Goal: Information Seeking & Learning: Learn about a topic

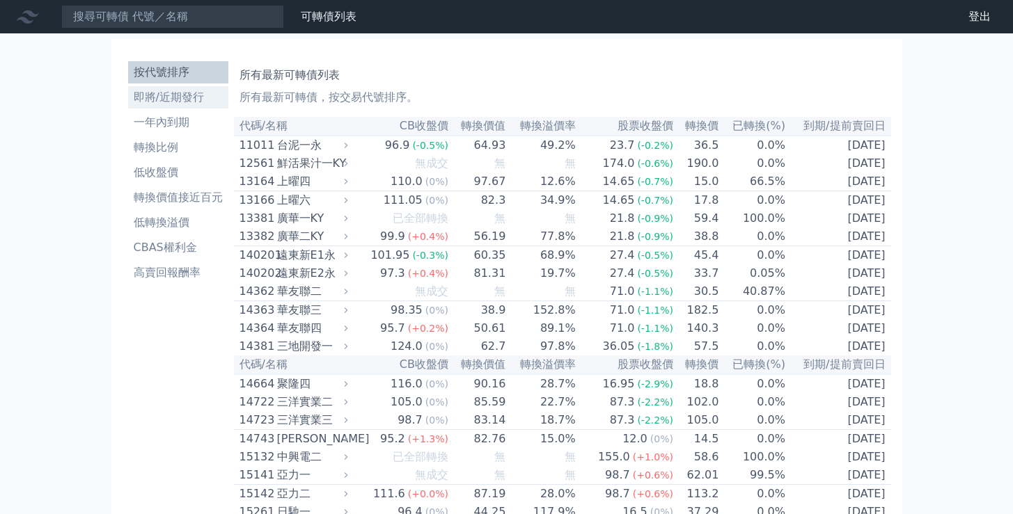
click at [173, 93] on li "即將/近期發行" at bounding box center [178, 97] width 100 height 17
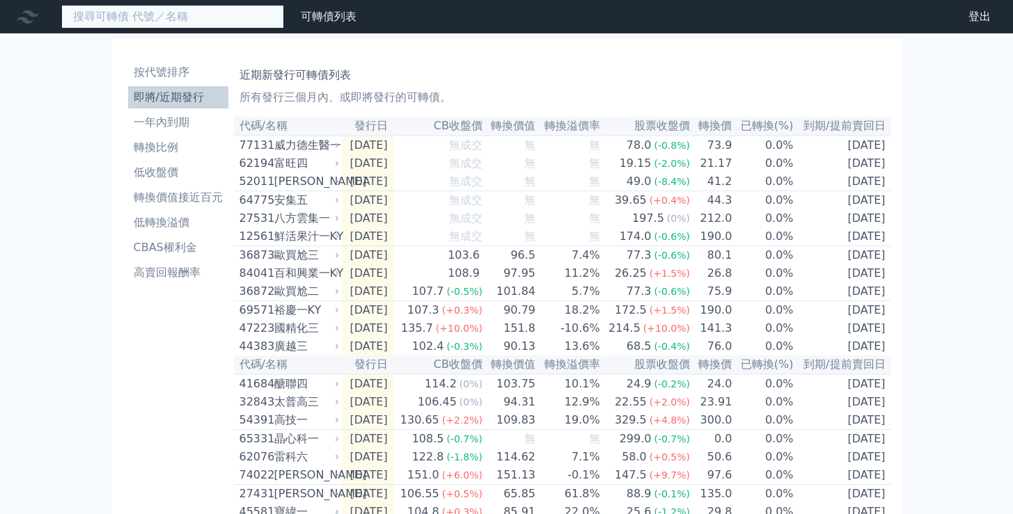
click at [189, 19] on input at bounding box center [172, 17] width 223 height 24
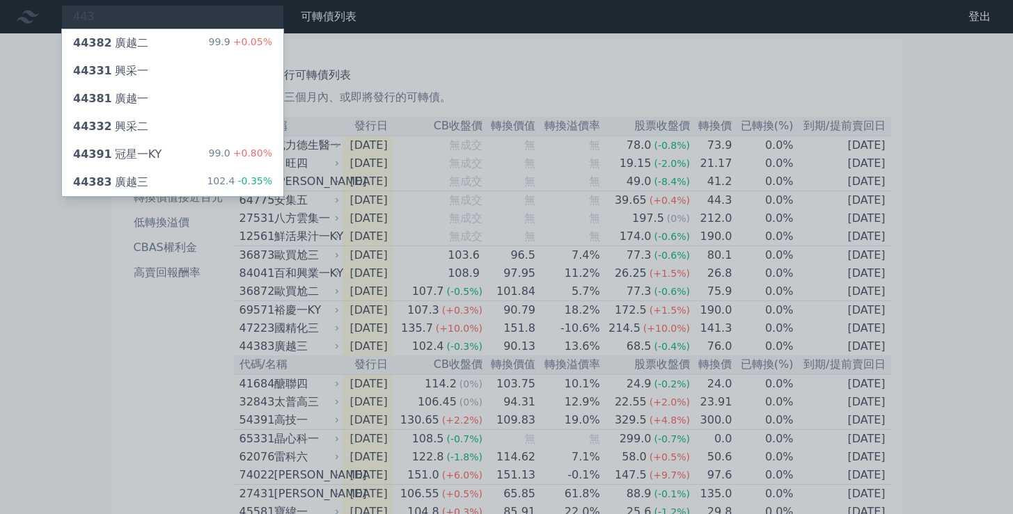
click at [434, 54] on div at bounding box center [506, 257] width 1013 height 514
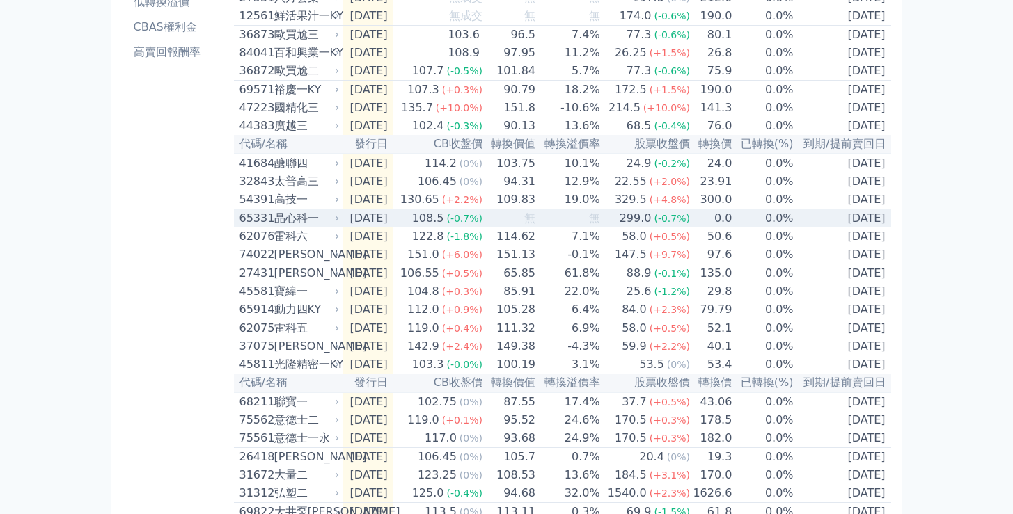
scroll to position [222, 0]
click at [372, 227] on td "[DATE]" at bounding box center [367, 217] width 51 height 19
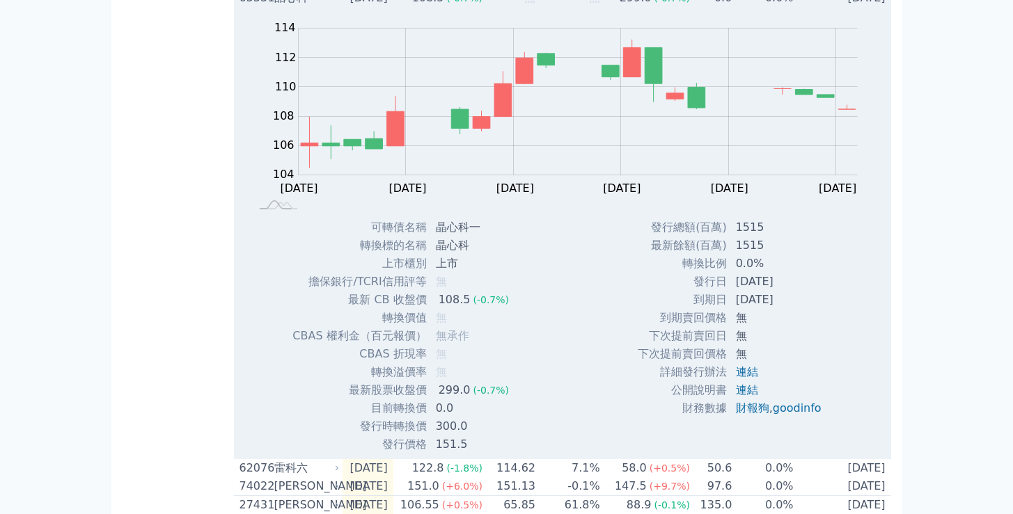
scroll to position [251, 0]
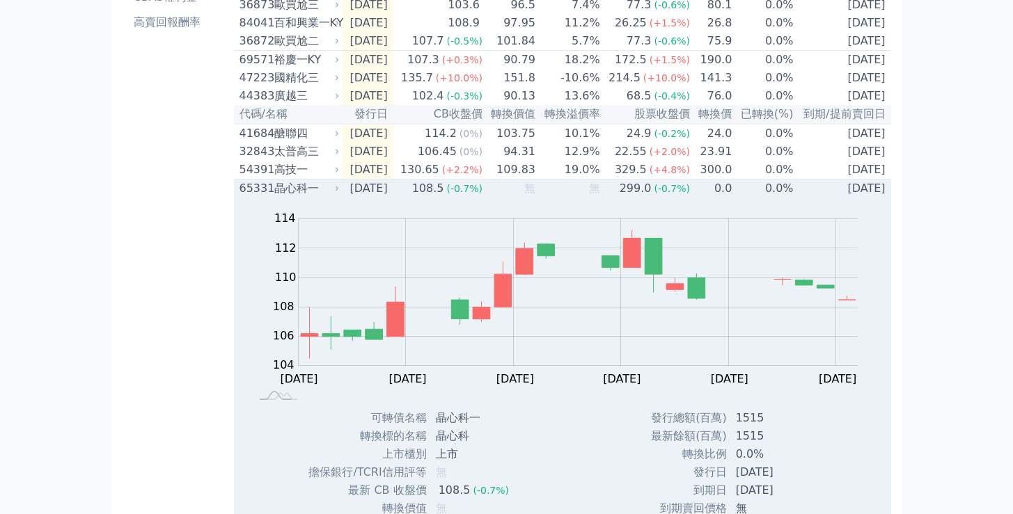
click at [366, 198] on td "[DATE]" at bounding box center [367, 189] width 51 height 19
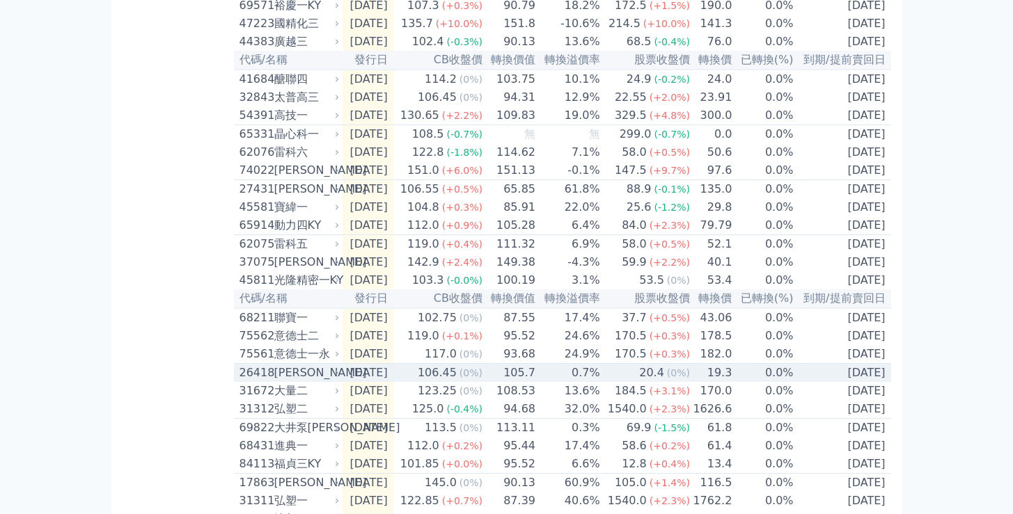
scroll to position [0, 0]
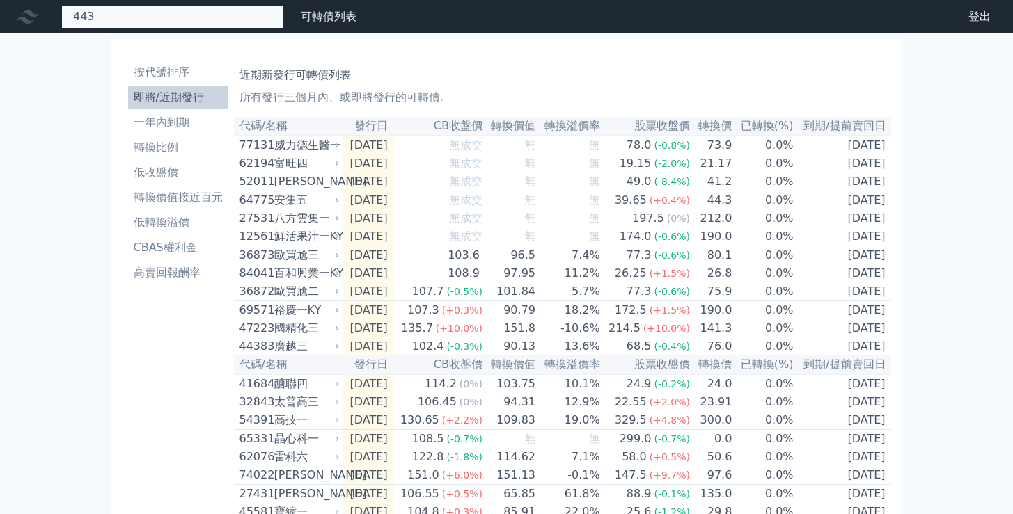
click at [212, 17] on div "443 44382 廣越二 99.9 +0.05% 44331 興采一 44381 廣越一 44332 興采二 44391 冠星一KY 99.0 +0.80%…" at bounding box center [172, 17] width 223 height 24
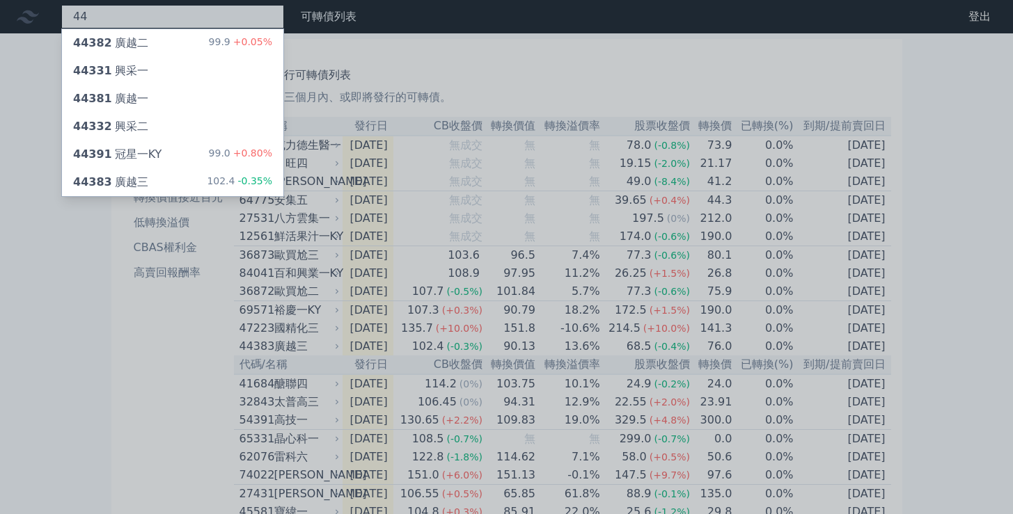
type input "4"
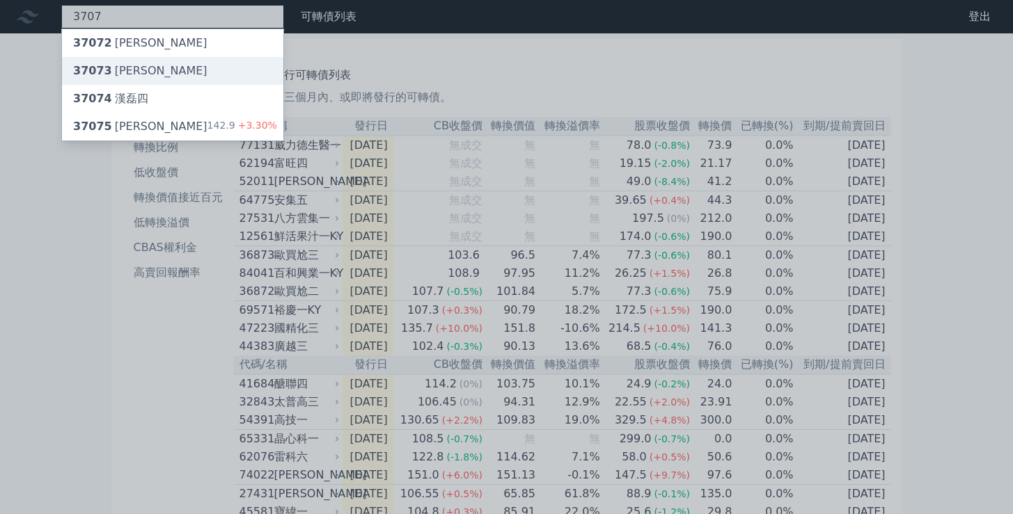
type input "3707"
click at [170, 79] on div "37073 [PERSON_NAME]" at bounding box center [172, 71] width 221 height 28
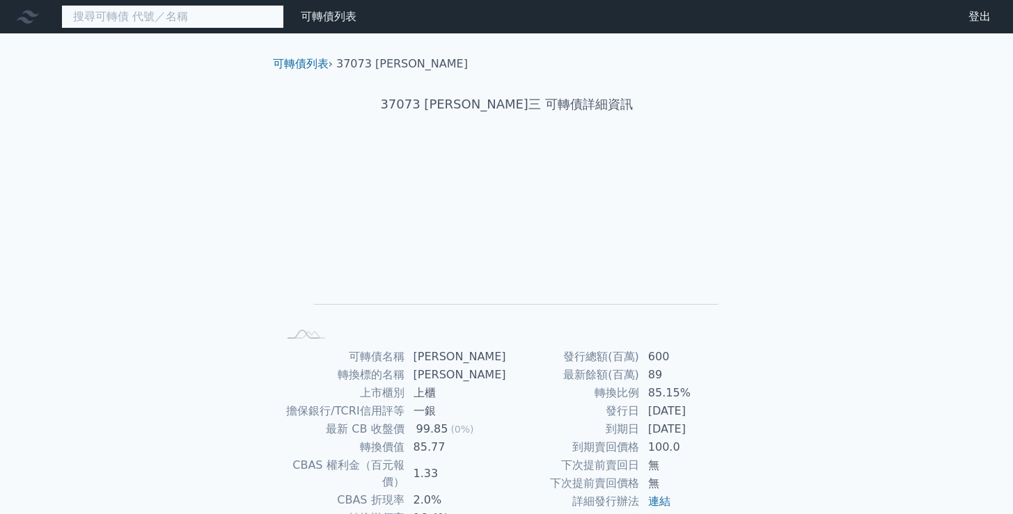
click at [203, 11] on input at bounding box center [172, 17] width 223 height 24
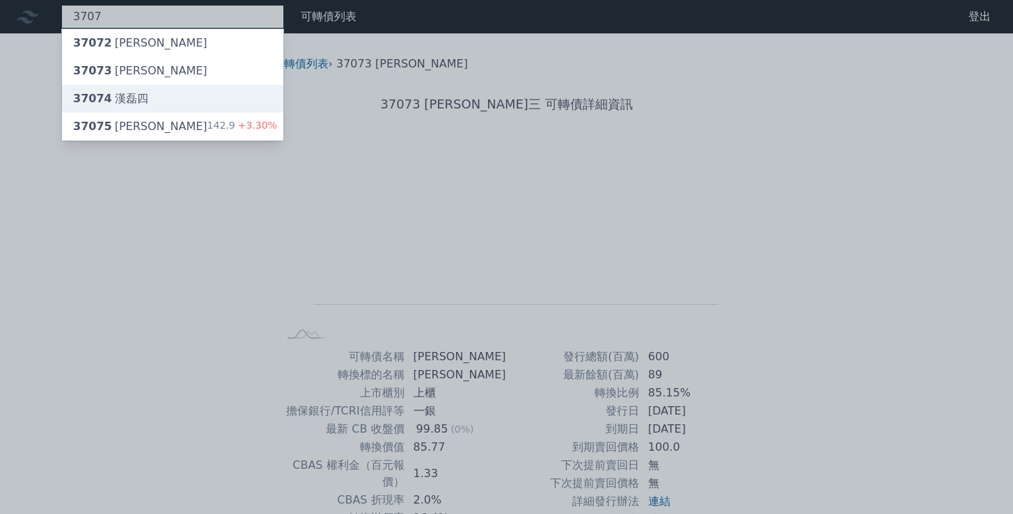
type input "3707"
click at [176, 99] on div "37074 [PERSON_NAME]四" at bounding box center [172, 99] width 221 height 28
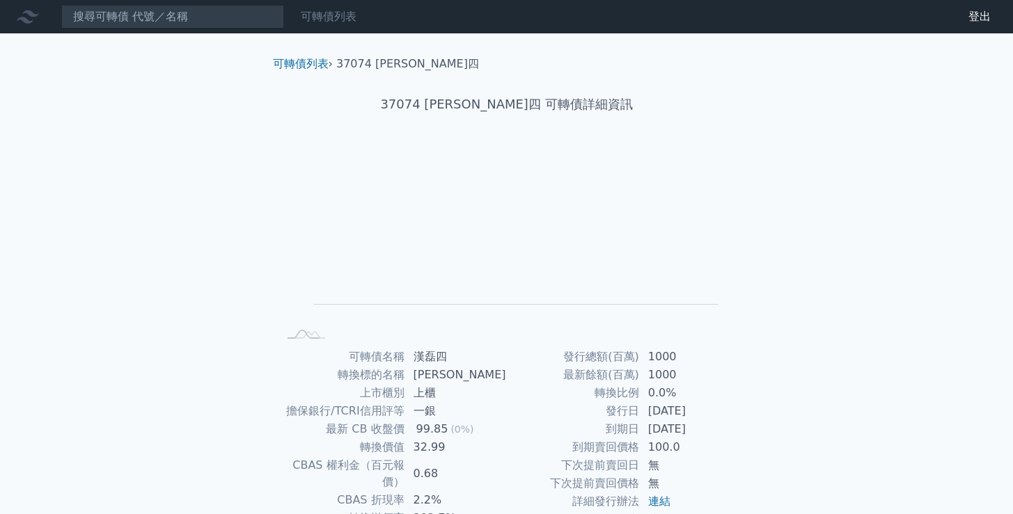
click at [341, 14] on link "可轉債列表" at bounding box center [329, 16] width 56 height 13
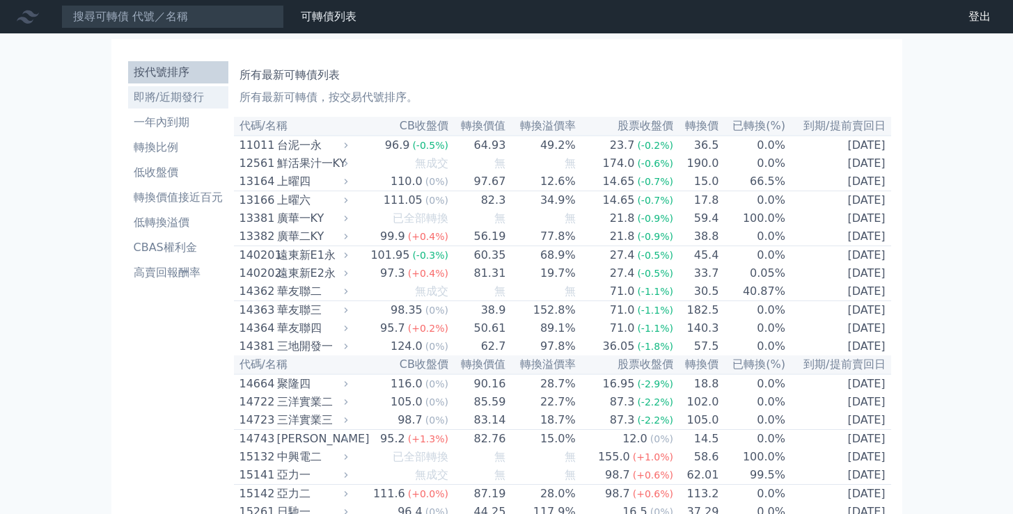
click at [191, 87] on link "即將/近期發行" at bounding box center [178, 97] width 100 height 22
